Goal: Task Accomplishment & Management: Manage account settings

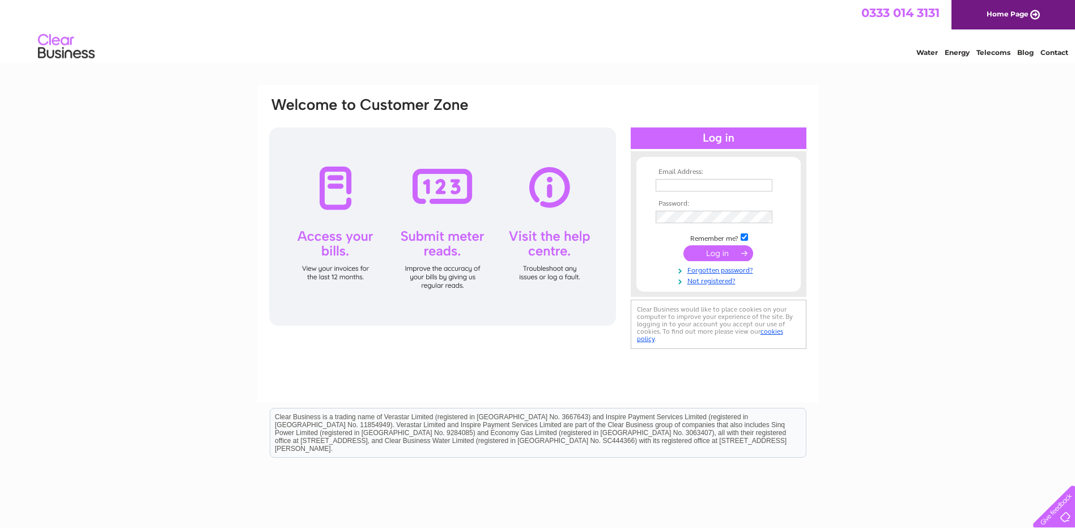
type input "accounts@jandsmeats.co.uk"
click at [722, 249] on input "submit" at bounding box center [719, 253] width 70 height 16
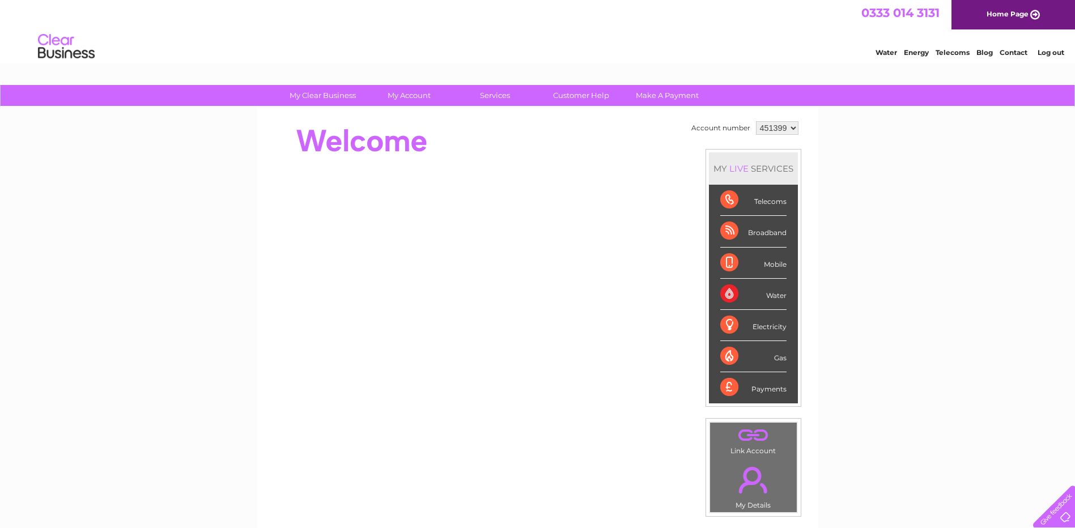
click at [767, 323] on div "Electricity" at bounding box center [753, 325] width 66 height 31
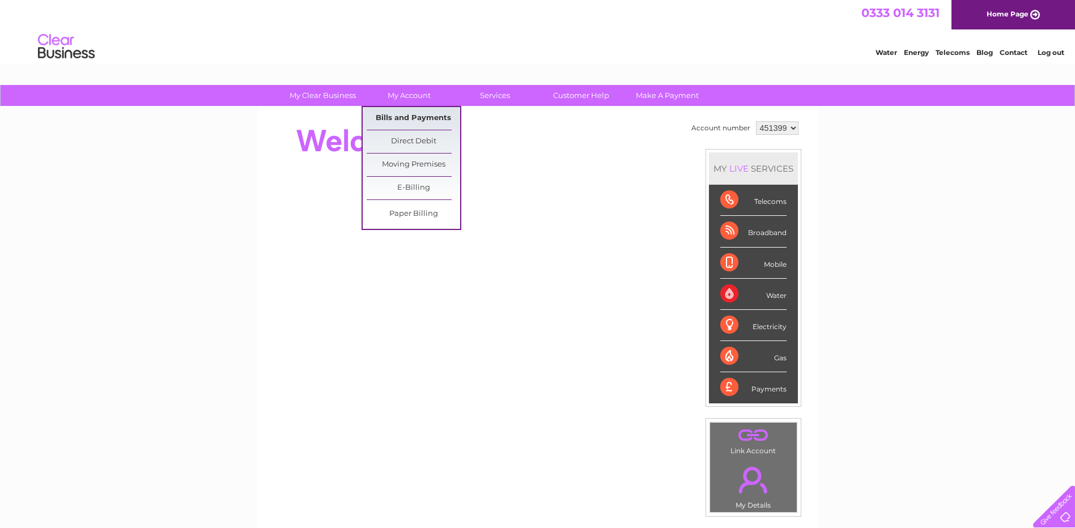
click at [410, 115] on link "Bills and Payments" at bounding box center [414, 118] width 94 height 23
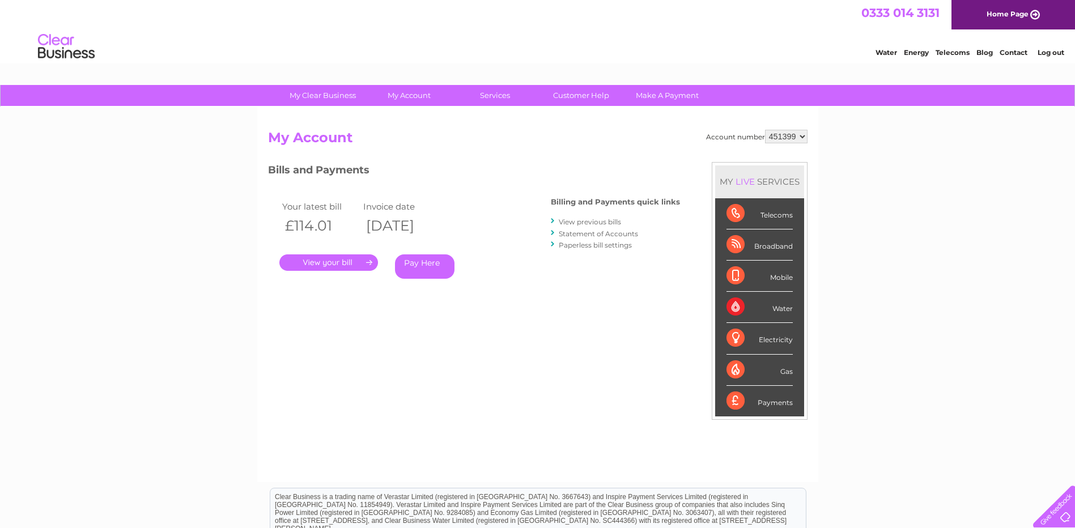
click at [330, 260] on link "." at bounding box center [328, 262] width 99 height 16
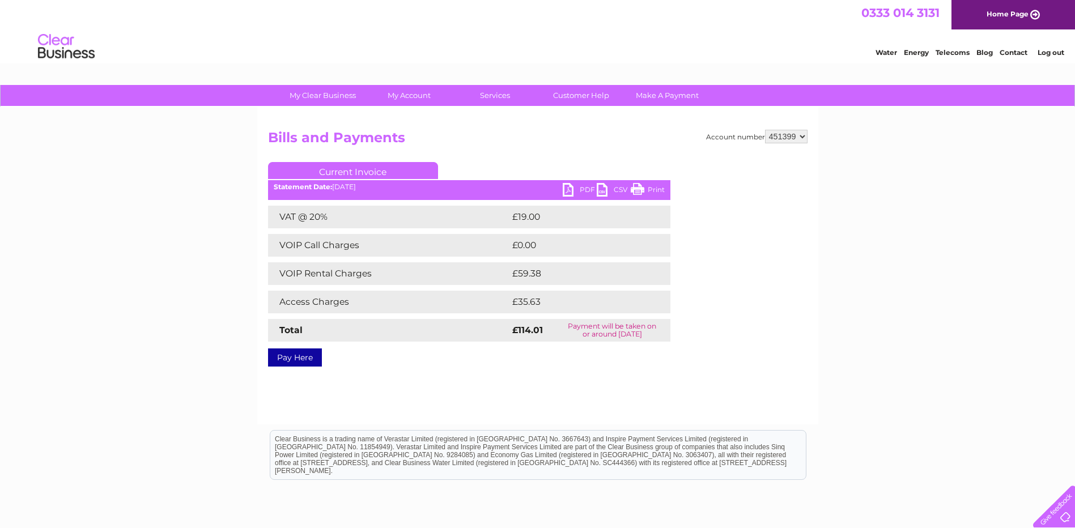
click at [568, 189] on link "PDF" at bounding box center [580, 191] width 34 height 16
